Goal: Transaction & Acquisition: Purchase product/service

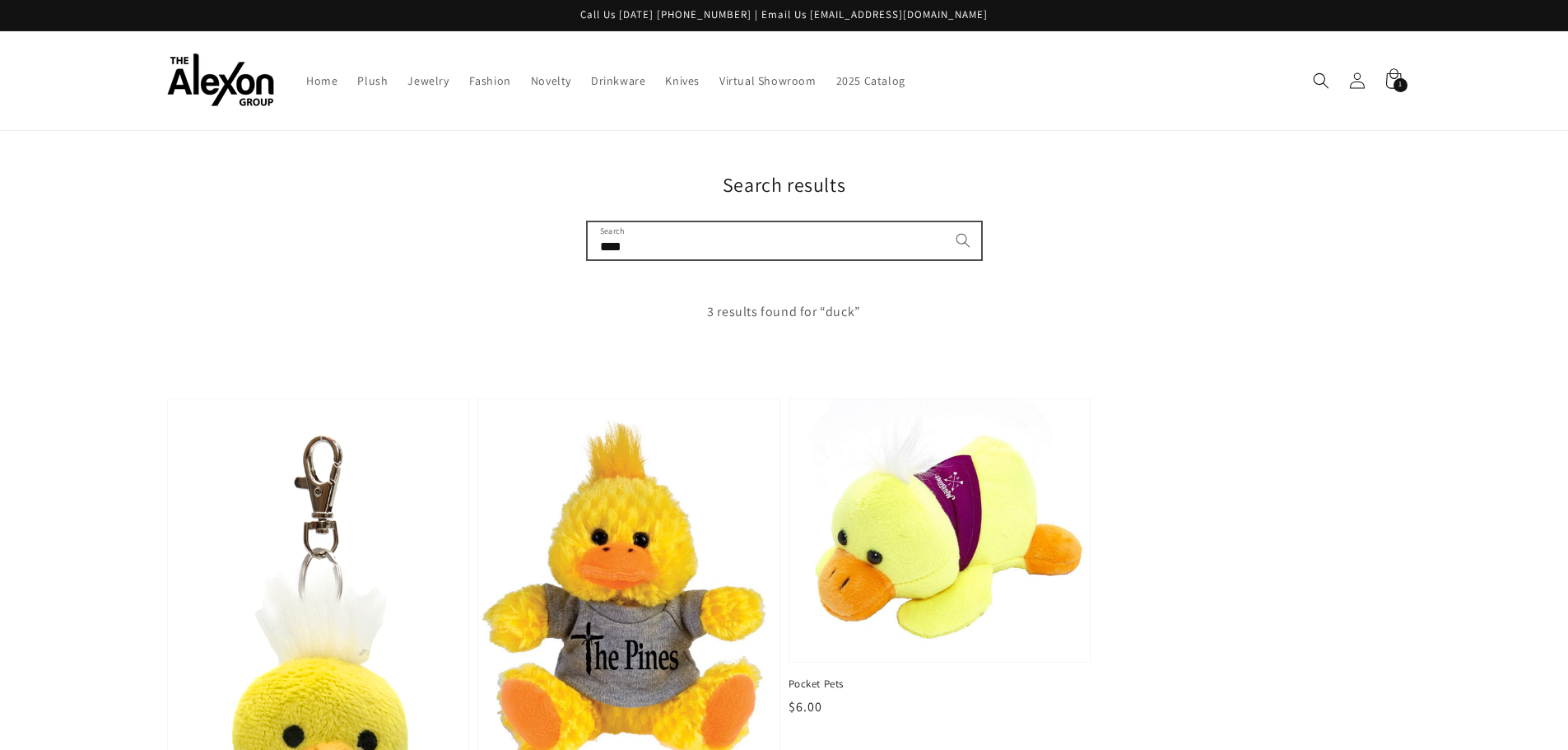
click at [832, 232] on input "****" at bounding box center [784, 241] width 393 height 37
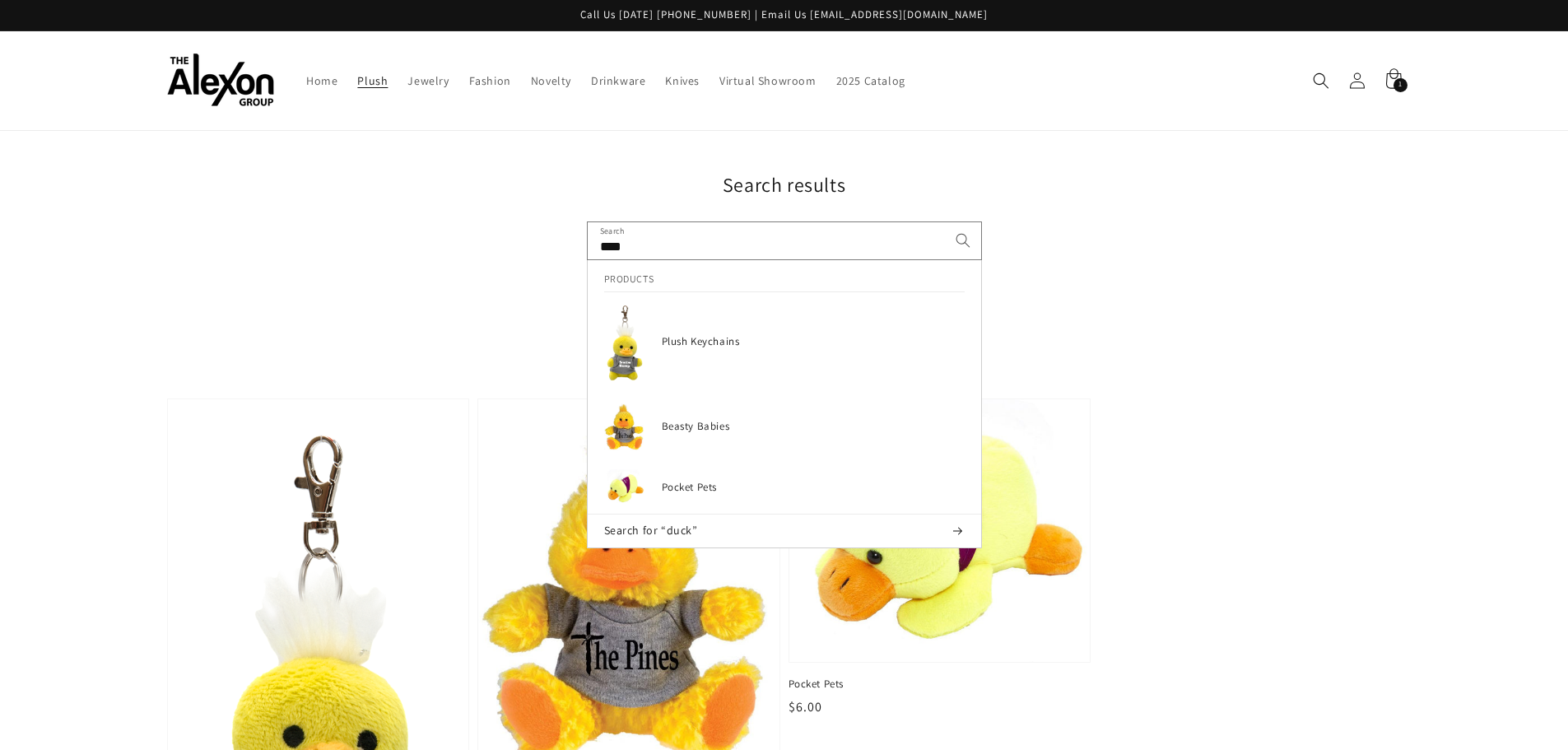
click at [348, 80] on link "Plush" at bounding box center [372, 81] width 50 height 35
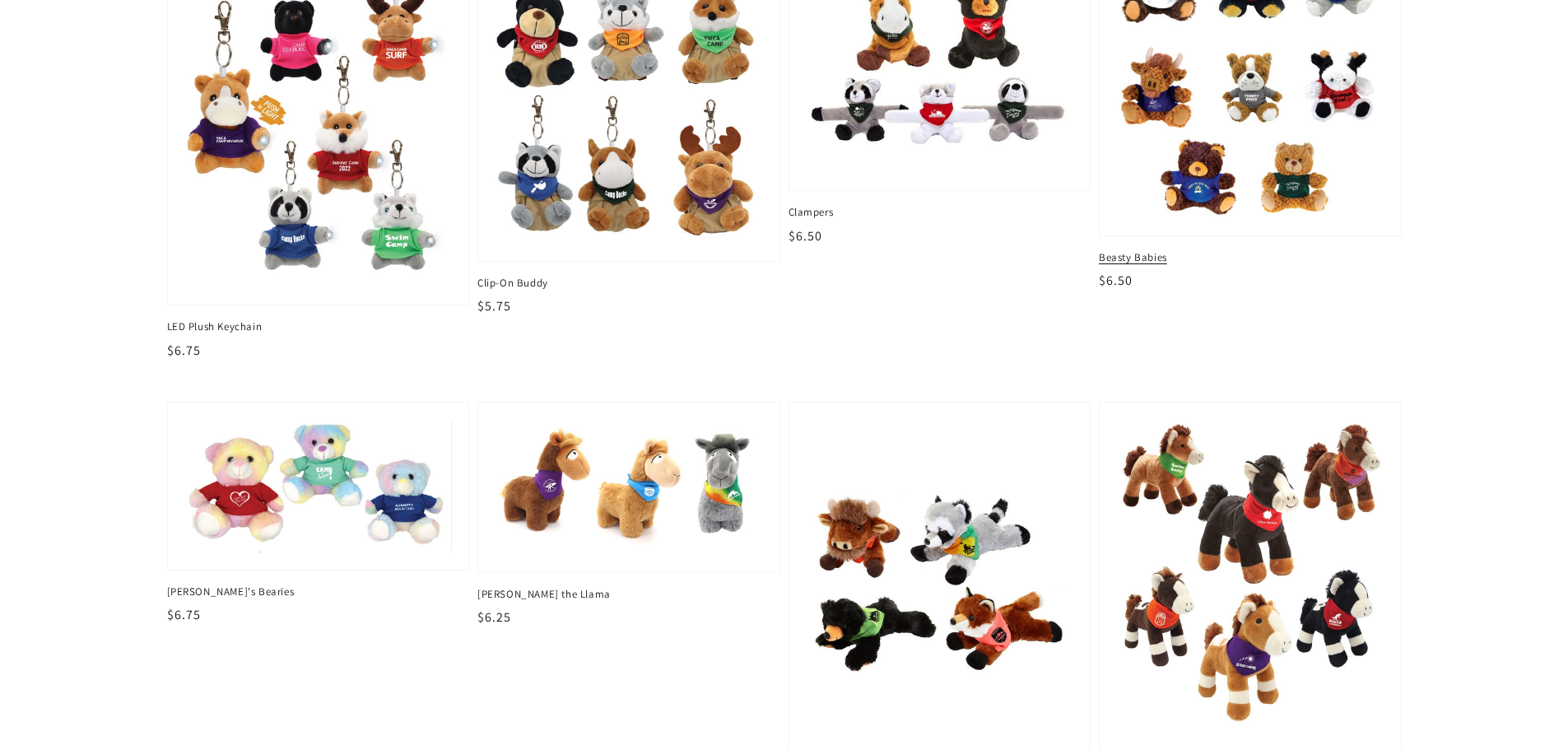
scroll to position [741, 0]
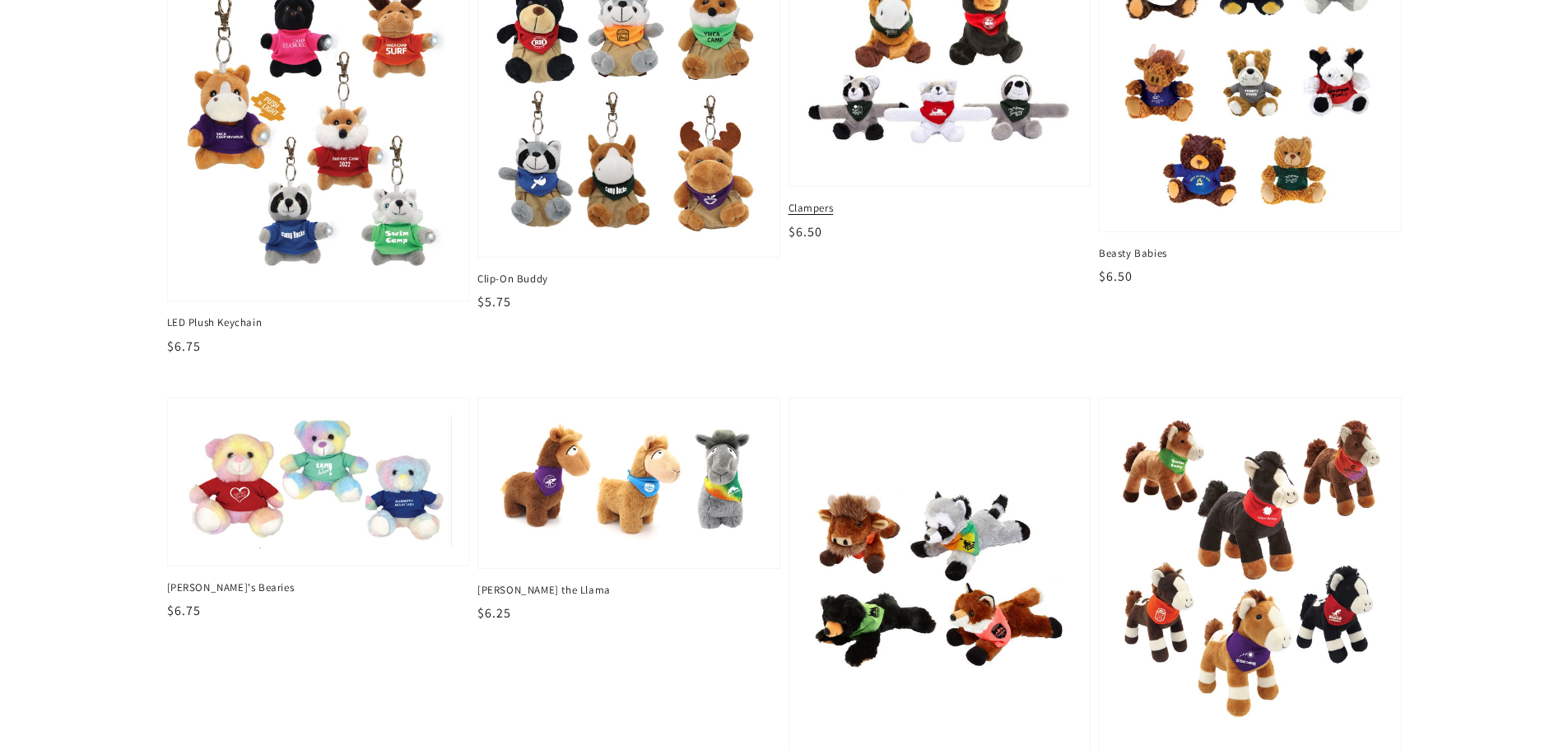
click at [935, 37] on img at bounding box center [939, 53] width 276 height 241
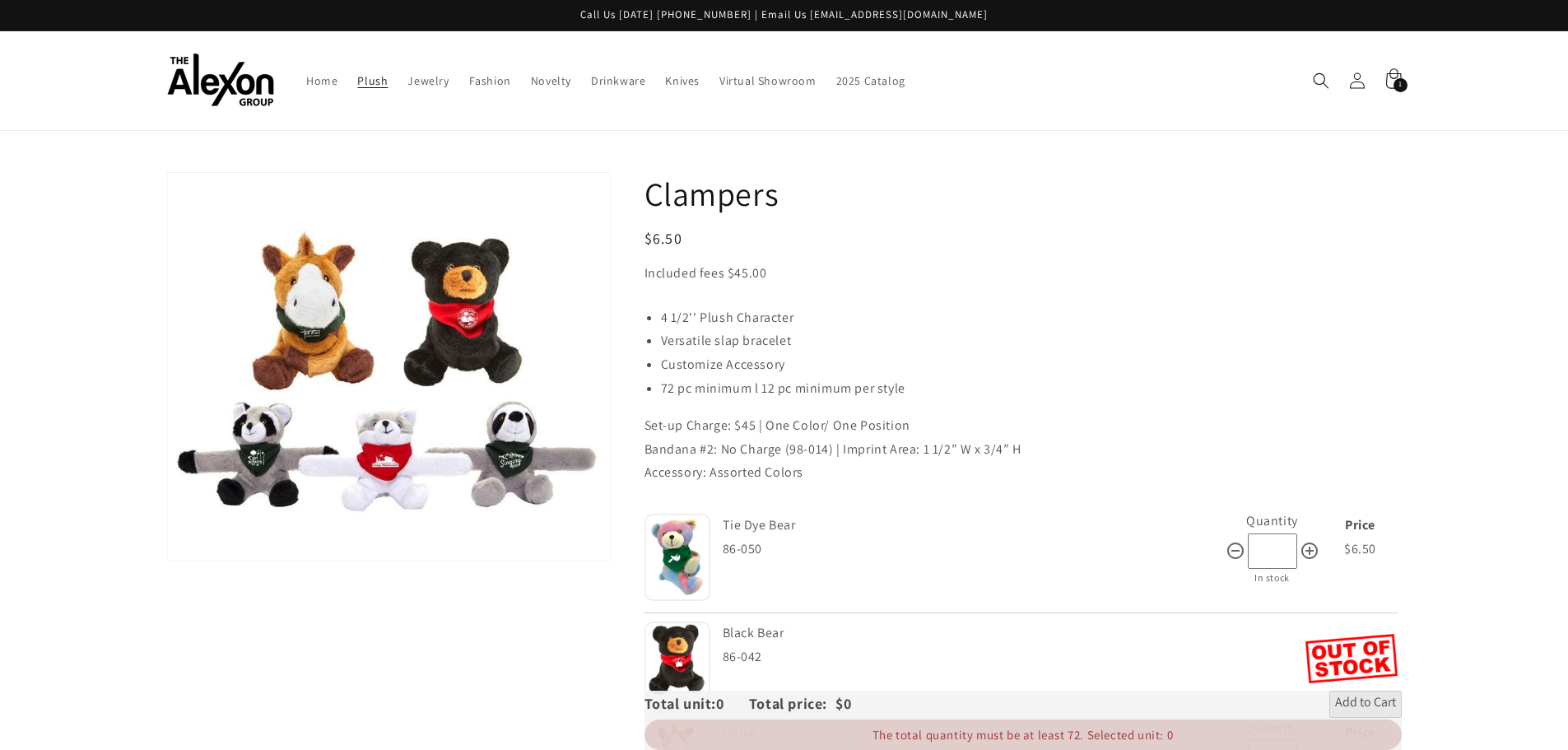
click at [383, 82] on span "Plush" at bounding box center [372, 80] width 31 height 14
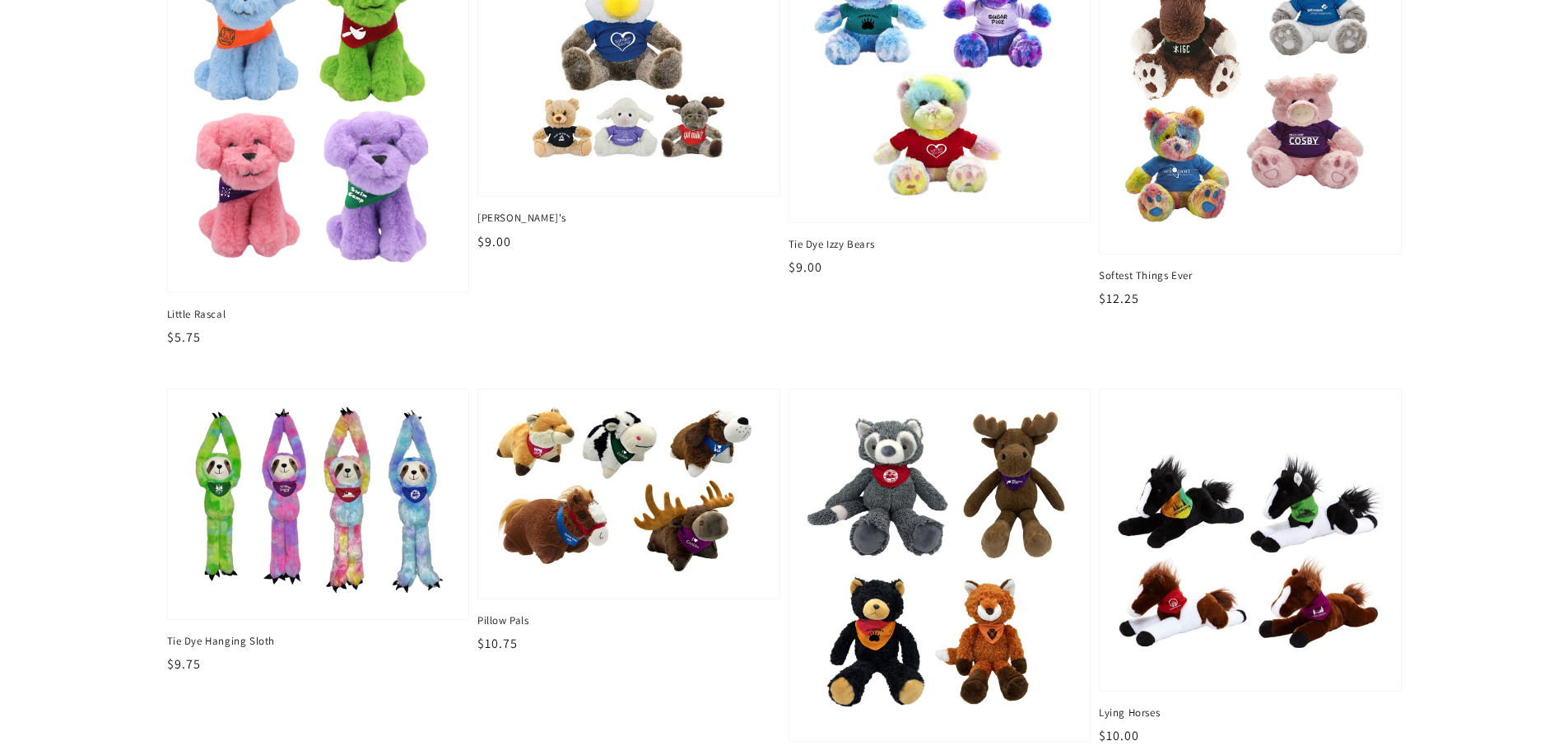
scroll to position [1728, 0]
